Goal: Task Accomplishment & Management: Complete application form

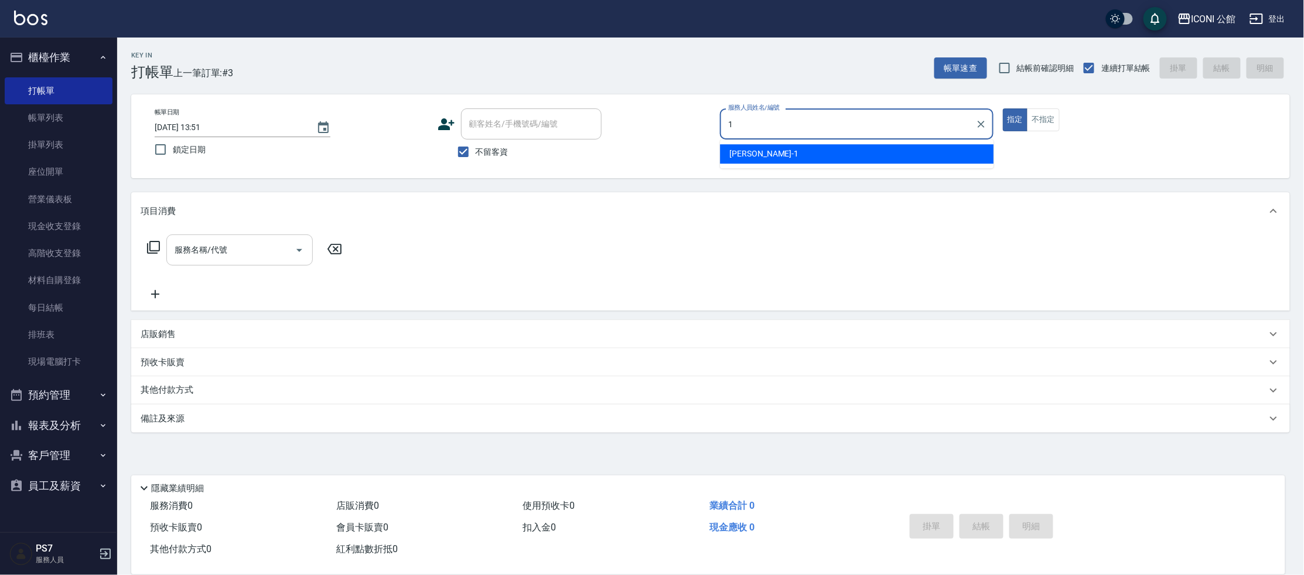
type input "1"
click at [209, 244] on input "服務名稱/代號" at bounding box center [231, 250] width 118 height 21
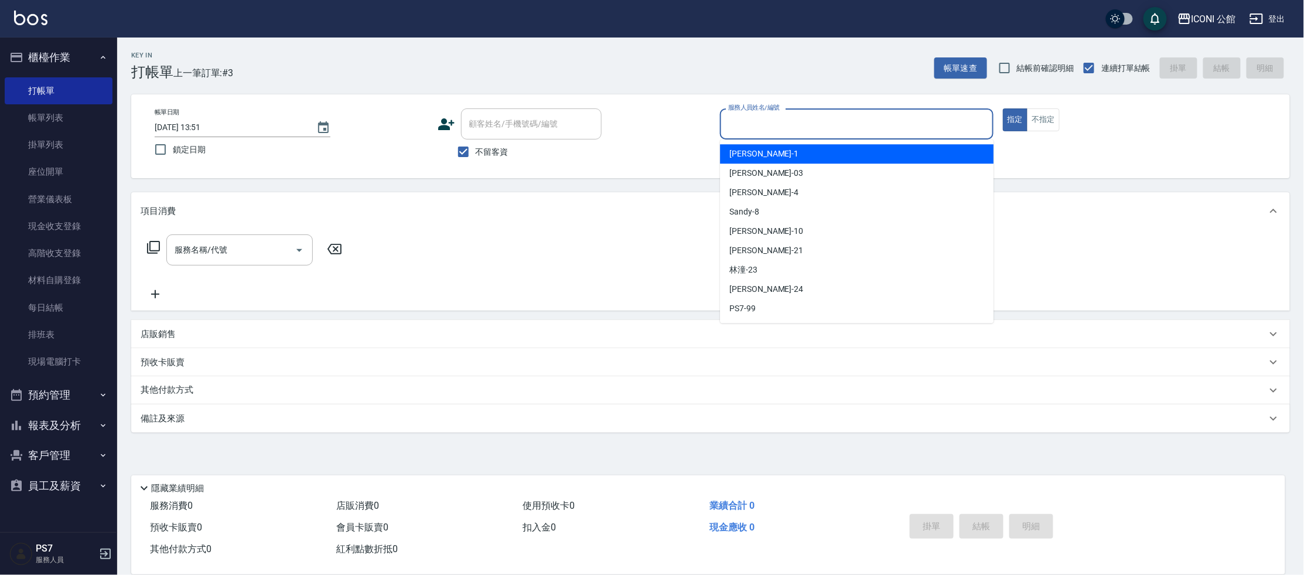
click at [814, 117] on input "服務人員姓名/編號" at bounding box center [856, 124] width 263 height 21
click at [822, 152] on div "[PERSON_NAME] -1" at bounding box center [857, 153] width 274 height 19
type input "[PERSON_NAME]-1"
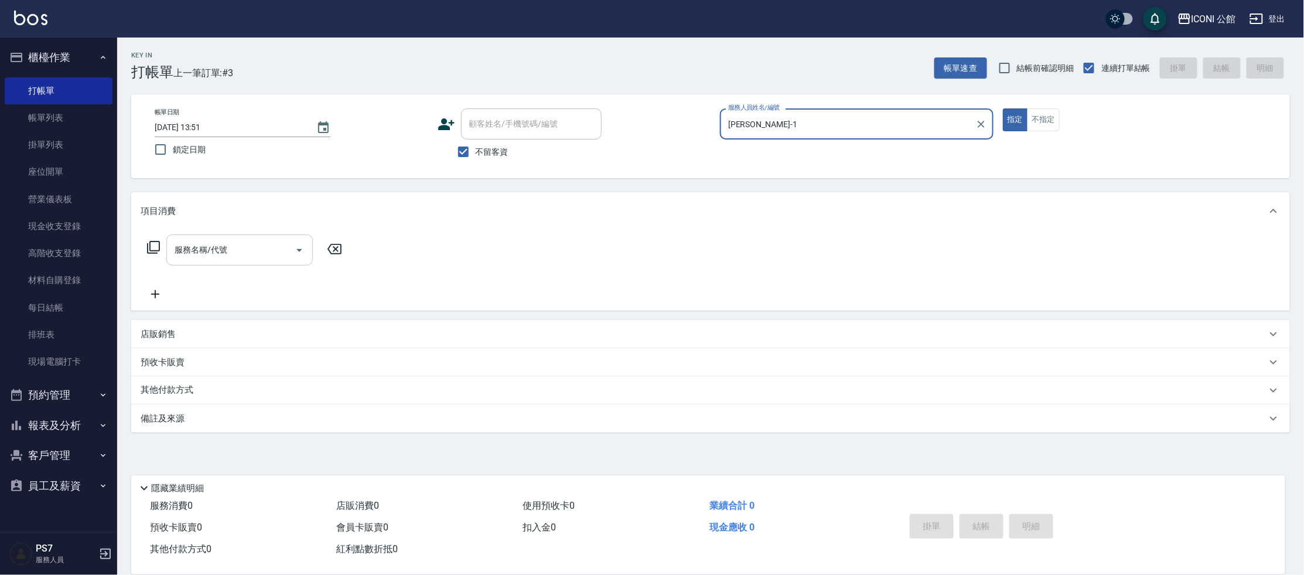
click at [242, 253] on input "服務名稱/代號" at bounding box center [231, 250] width 118 height 21
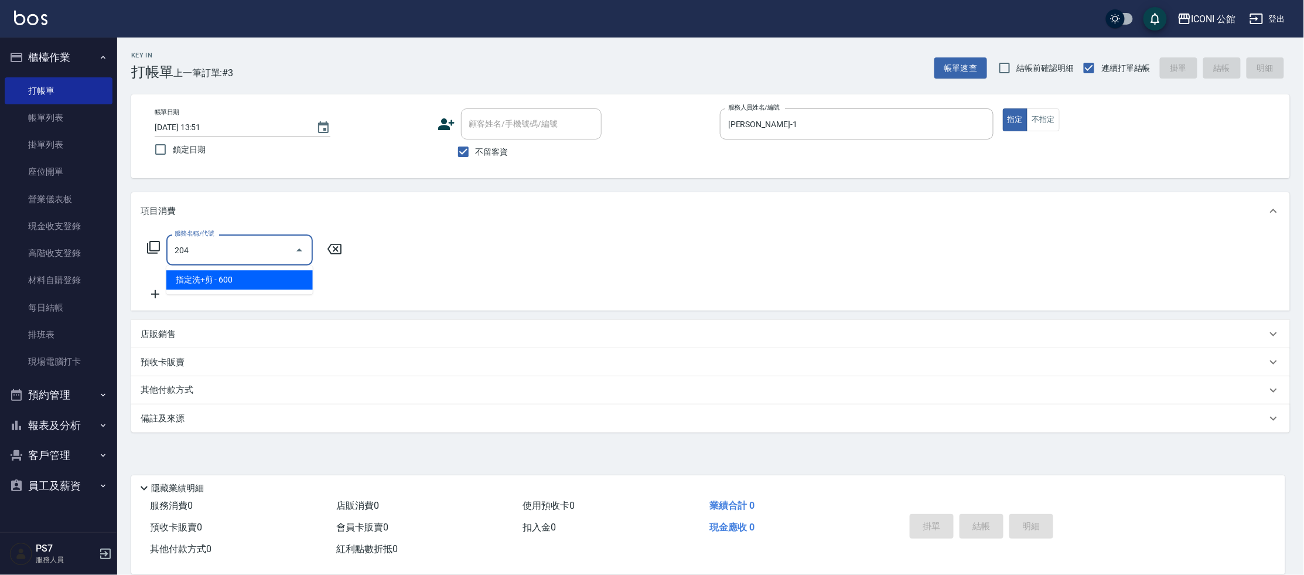
type input "指定洗+剪(204)"
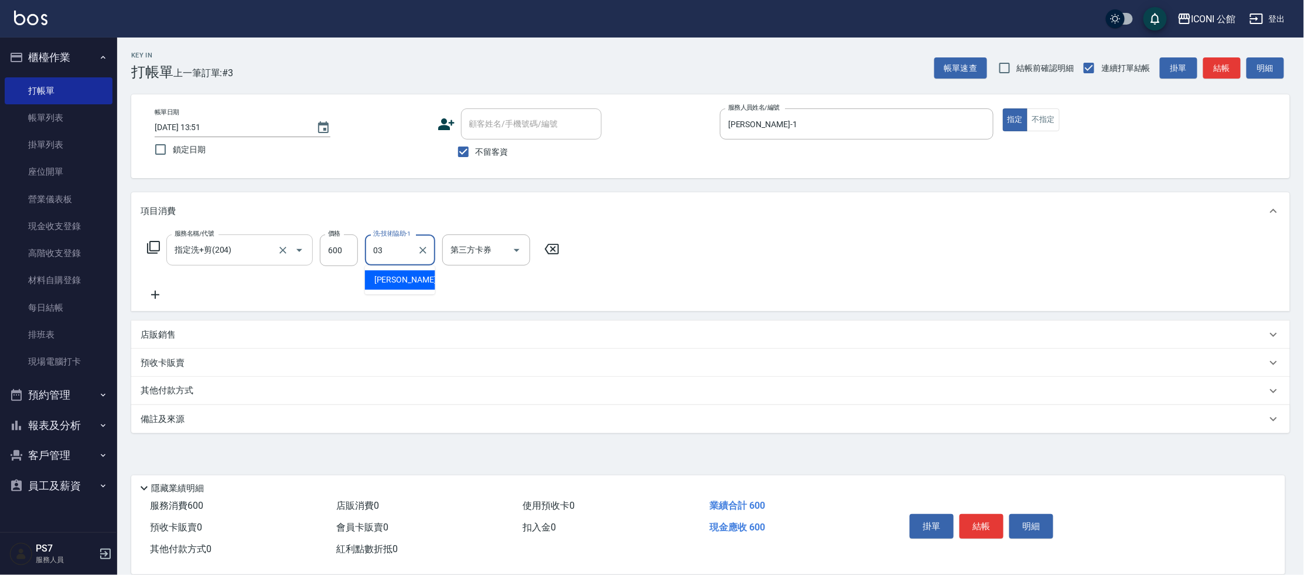
type input "[PERSON_NAME]-03"
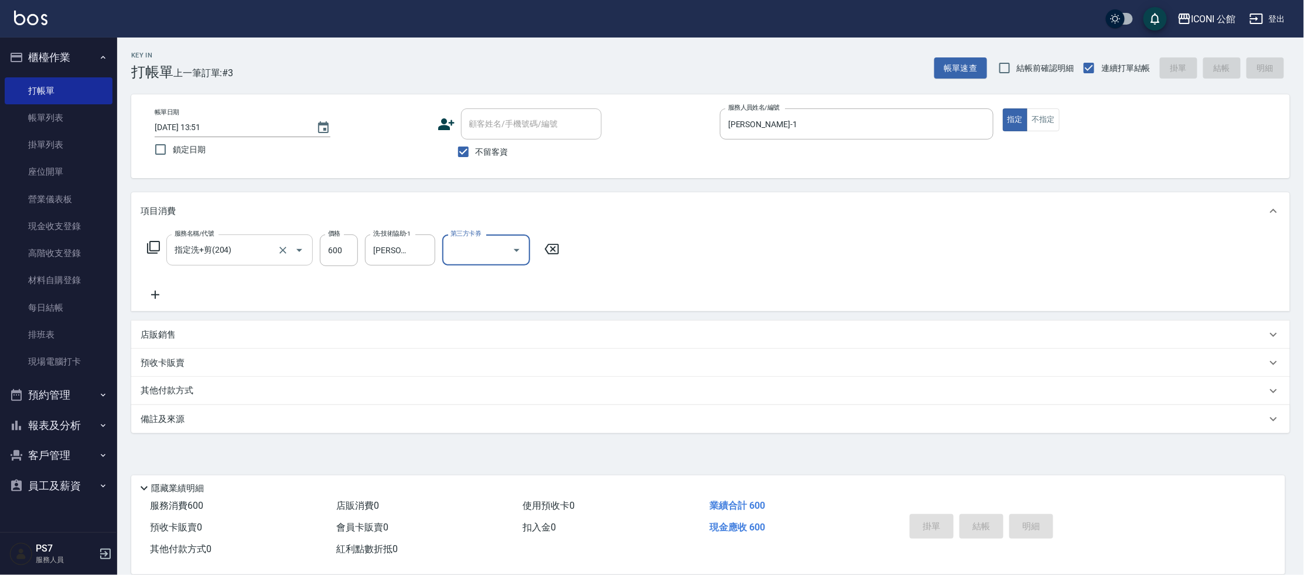
type input "[DATE] 14:23"
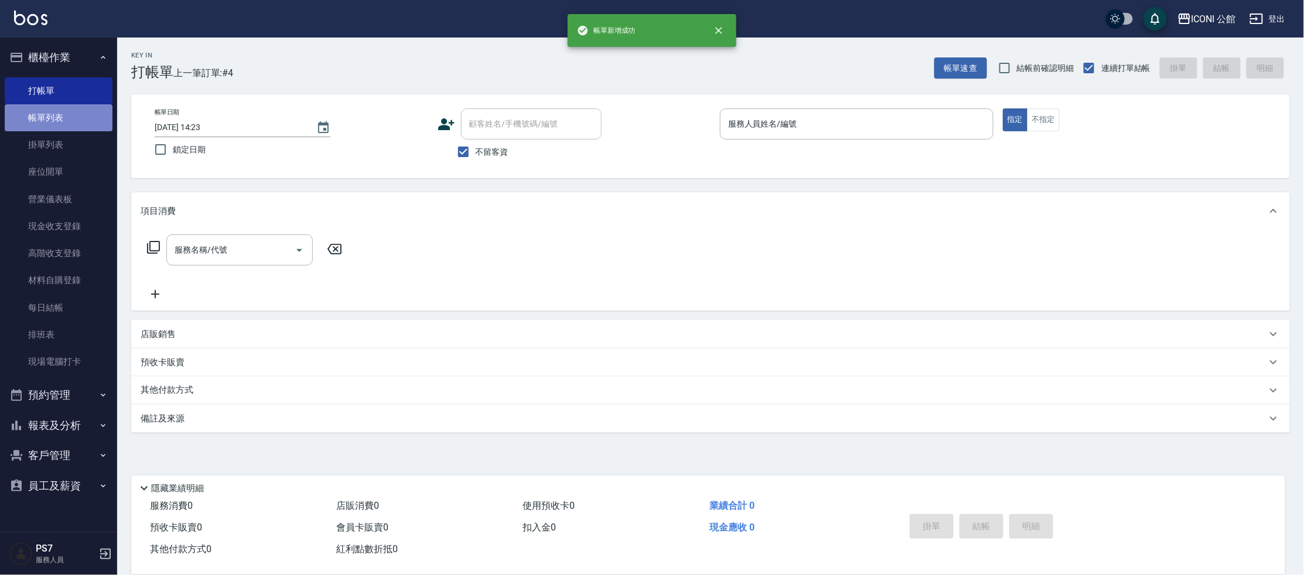
click at [97, 110] on link "帳單列表" at bounding box center [59, 117] width 108 height 27
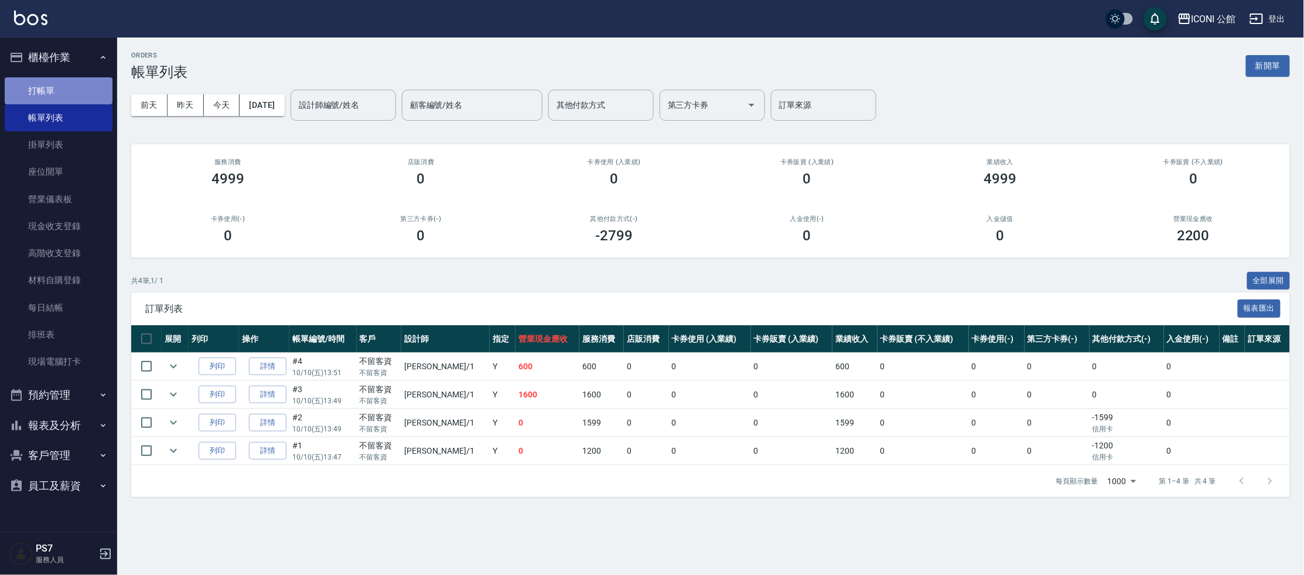
click at [86, 96] on link "打帳單" at bounding box center [59, 90] width 108 height 27
